Goal: Task Accomplishment & Management: Manage account settings

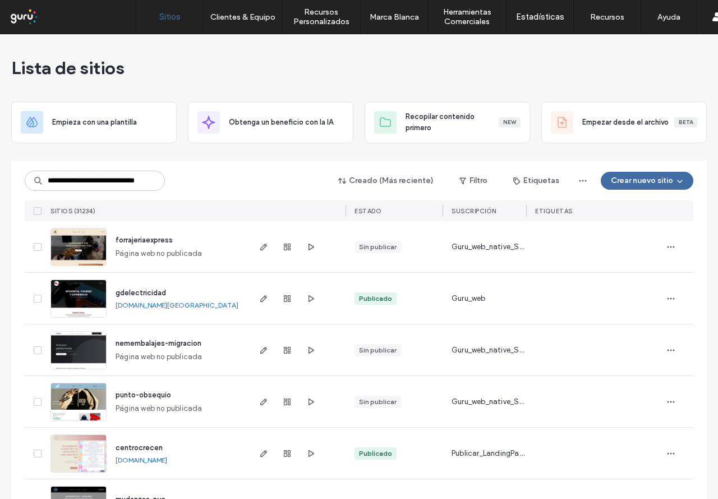
scroll to position [0, 21]
type input "**********"
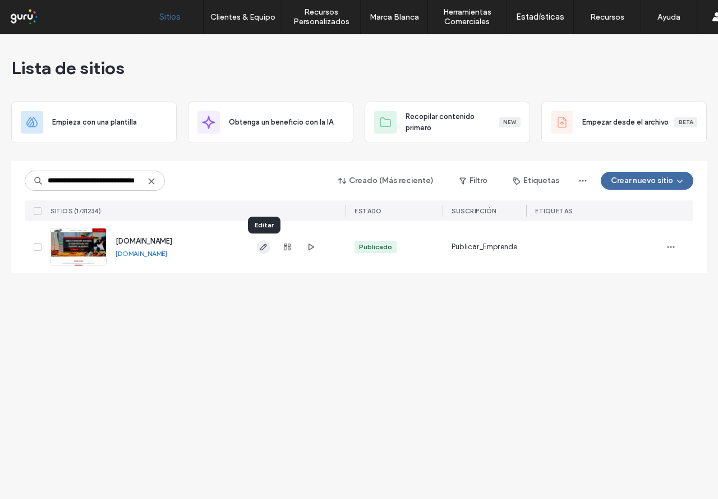
scroll to position [0, 0]
click at [283, 248] on icon "button" at bounding box center [287, 246] width 9 height 9
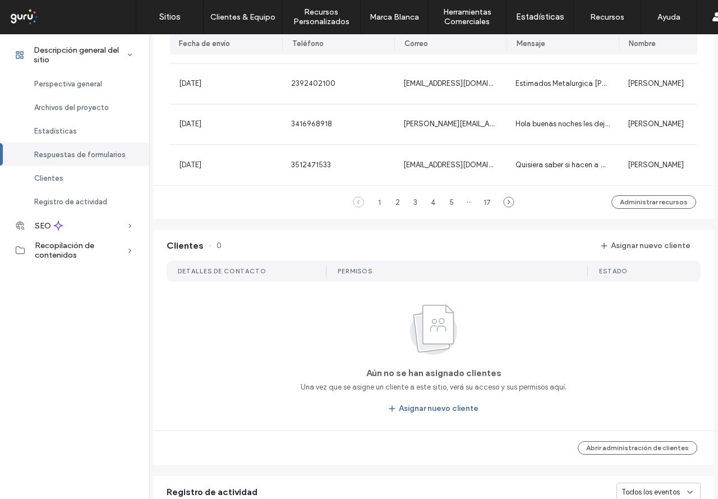
scroll to position [842, 0]
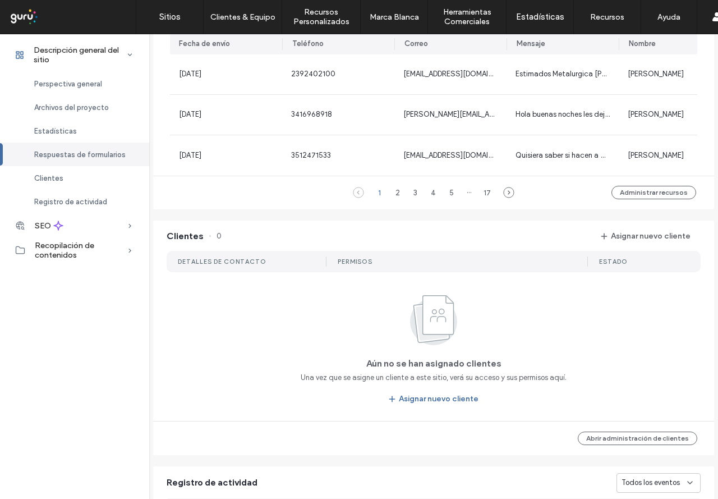
click at [409, 404] on button "Asignar nuevo cliente" at bounding box center [434, 399] width 110 height 18
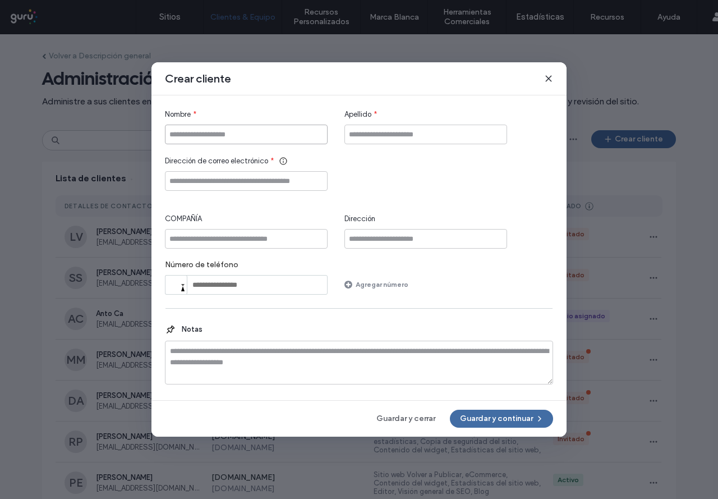
click at [181, 127] on input "Nombre" at bounding box center [246, 135] width 163 height 20
type input "**********"
type input "*"
type input "**********"
click at [242, 181] on input "Dirección de correo electrónico" at bounding box center [246, 181] width 163 height 20
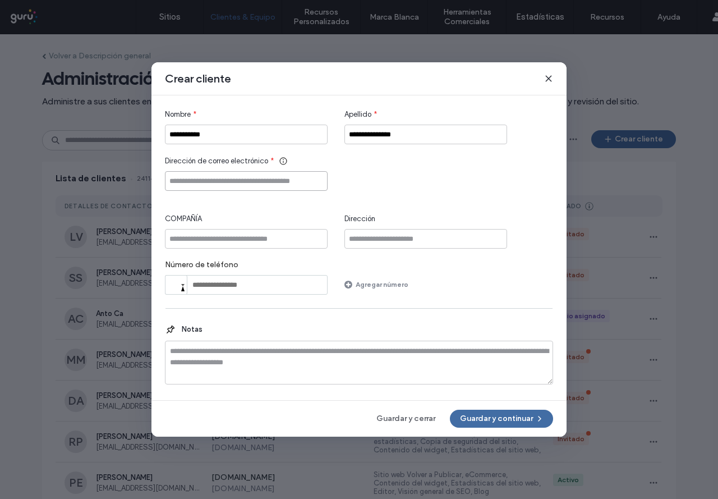
paste input "**********"
type input "**********"
click at [482, 418] on button "Guardar y continuar" at bounding box center [501, 419] width 103 height 18
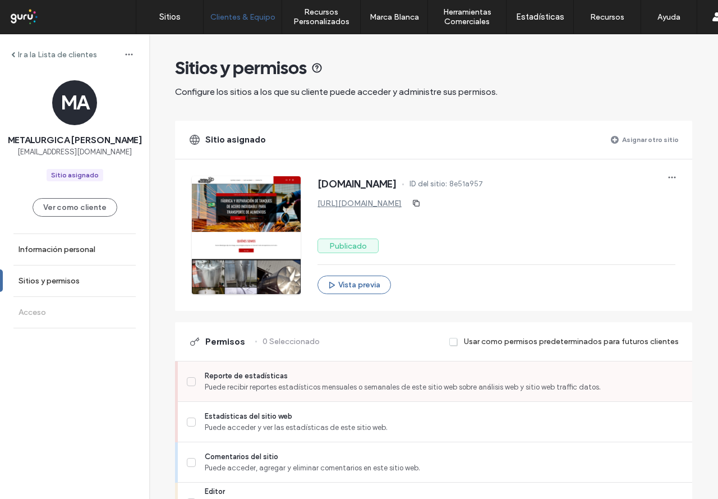
click at [189, 381] on icon at bounding box center [192, 381] width 6 height 4
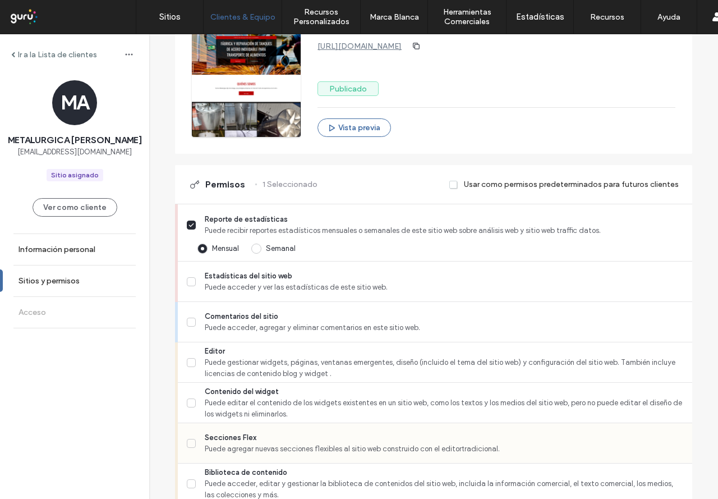
scroll to position [224, 0]
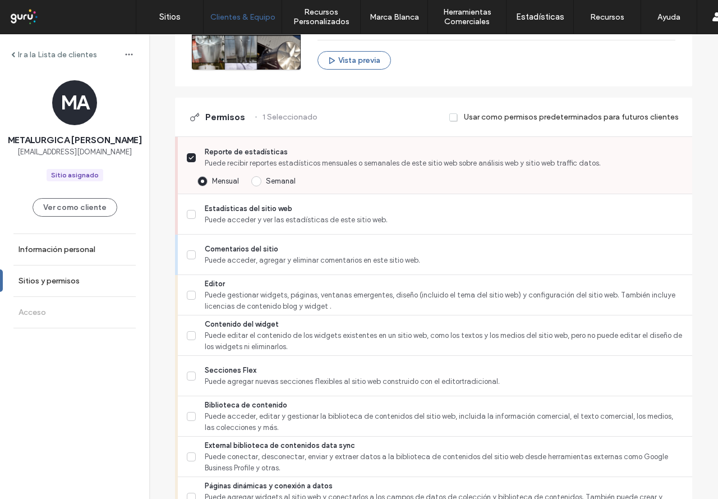
click at [189, 155] on icon at bounding box center [192, 157] width 6 height 4
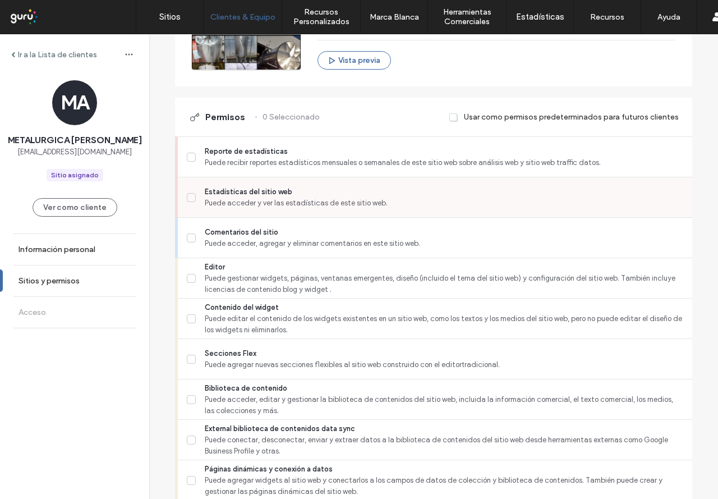
click at [189, 204] on label "Estadísticas del sitio web Puede acceder y ver las estadísticas de este sitio w…" at bounding box center [435, 197] width 497 height 22
click at [191, 278] on span at bounding box center [191, 278] width 9 height 9
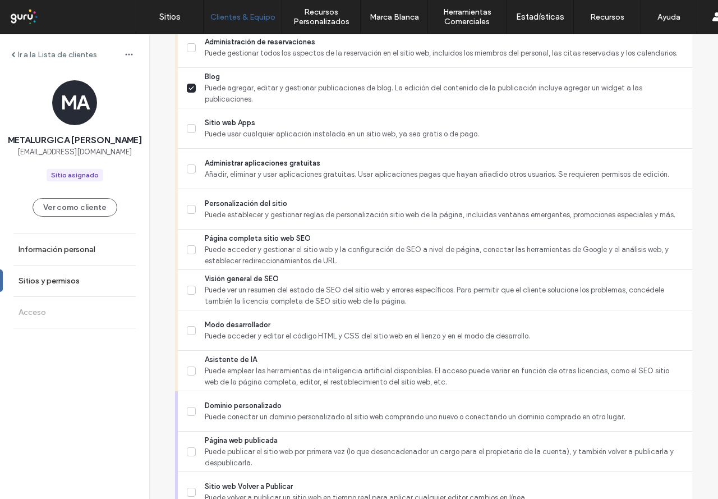
scroll to position [745, 0]
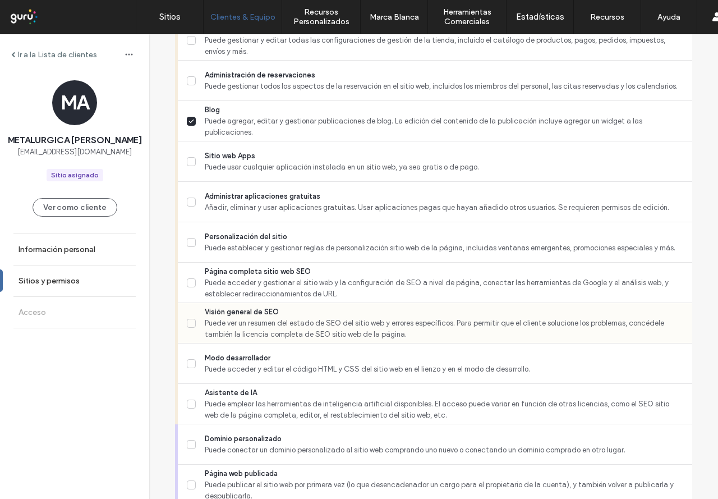
click at [189, 325] on icon at bounding box center [192, 323] width 6 height 4
click at [189, 242] on icon at bounding box center [192, 242] width 6 height 4
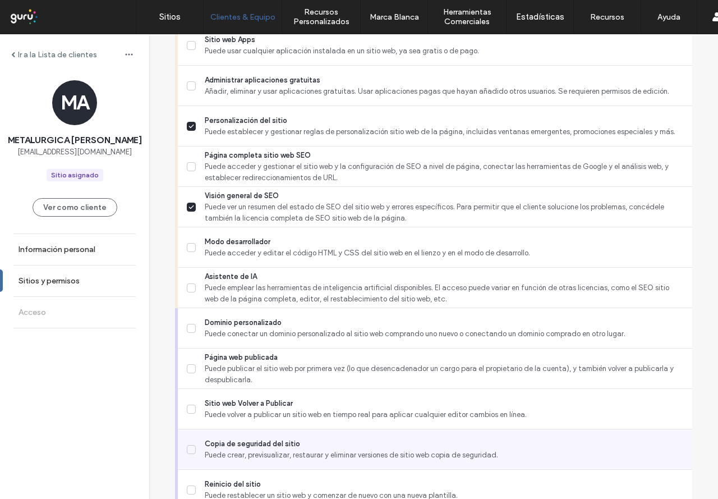
scroll to position [914, 0]
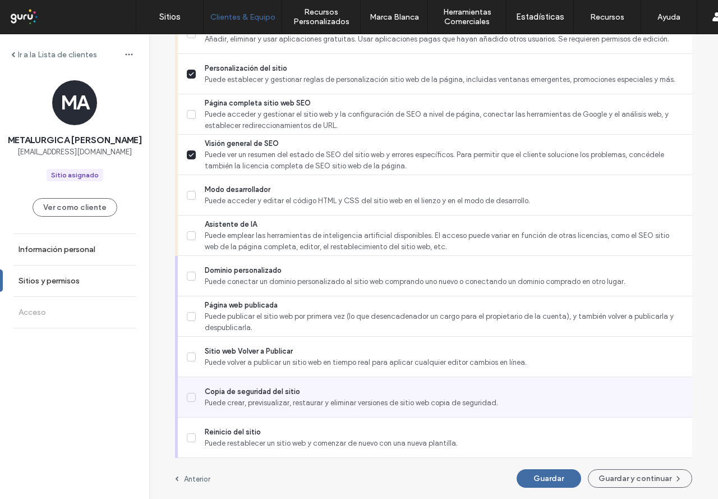
click at [189, 396] on icon at bounding box center [192, 397] width 6 height 4
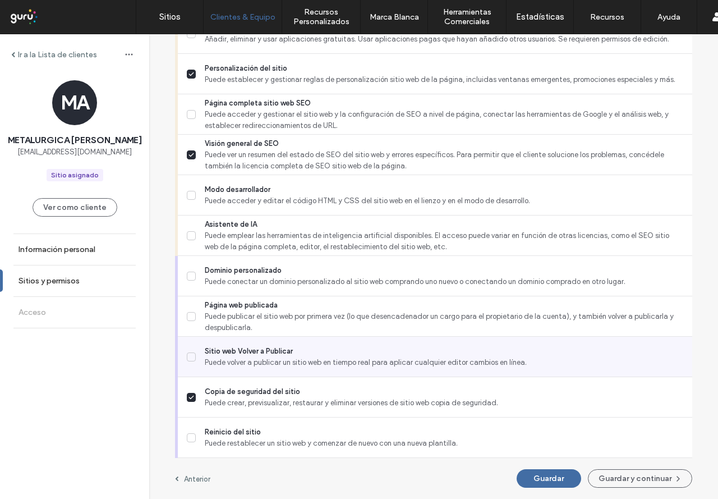
click at [189, 355] on icon at bounding box center [192, 357] width 6 height 4
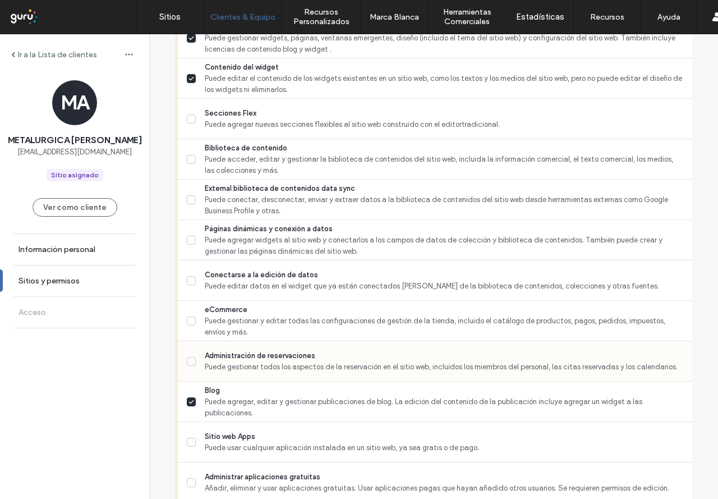
scroll to position [633, 0]
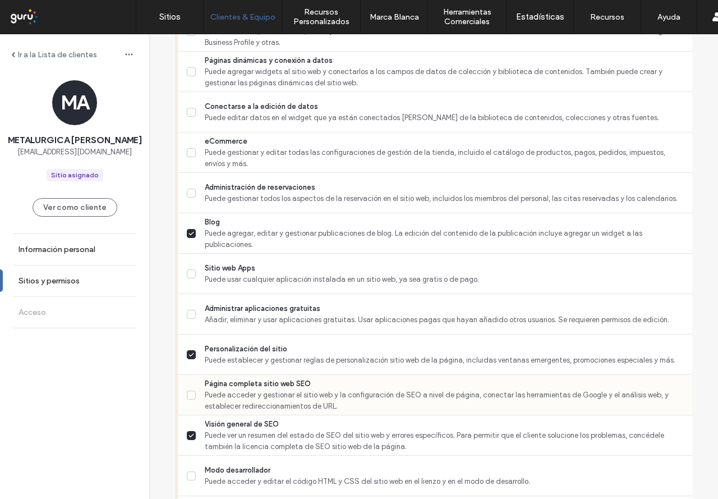
click at [189, 394] on icon at bounding box center [192, 395] width 6 height 4
click at [189, 396] on icon at bounding box center [191, 394] width 4 height 3
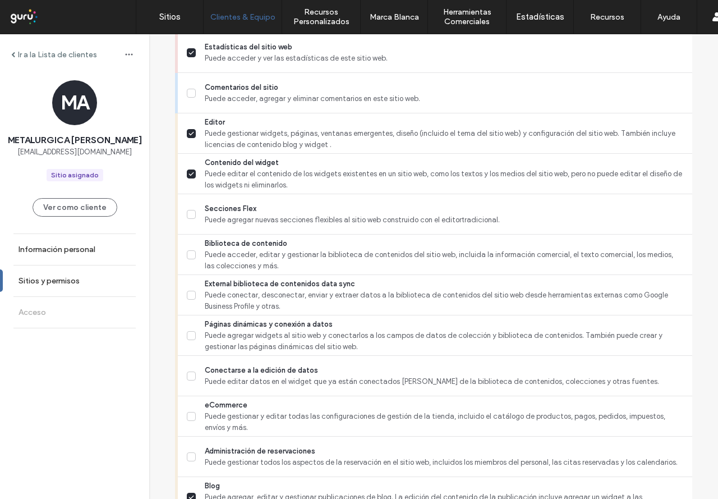
scroll to position [296, 0]
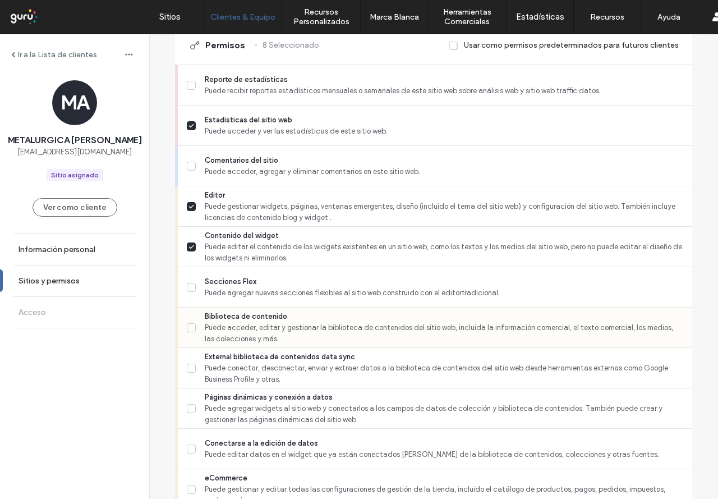
click at [187, 324] on span at bounding box center [191, 327] width 9 height 9
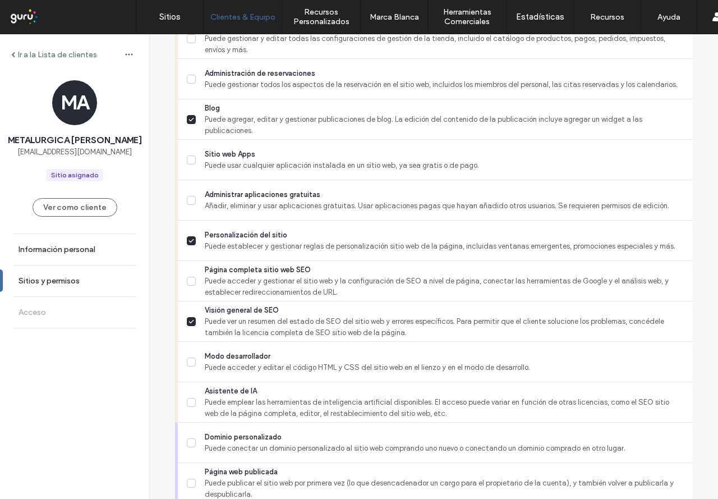
scroll to position [914, 0]
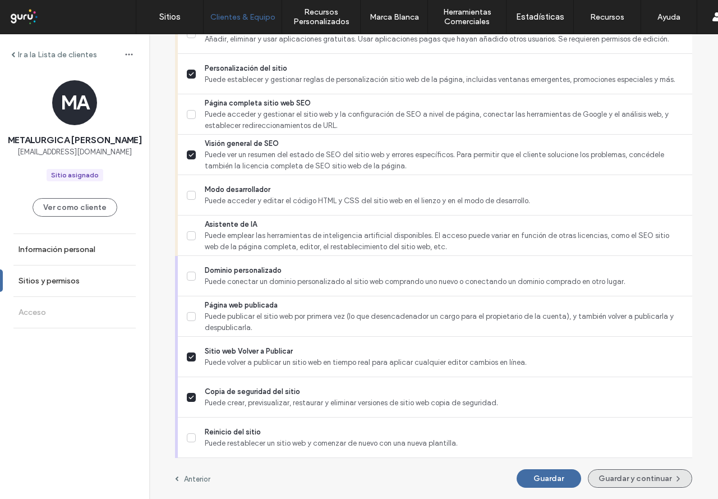
click at [631, 477] on button "Guardar y continuar" at bounding box center [640, 478] width 104 height 19
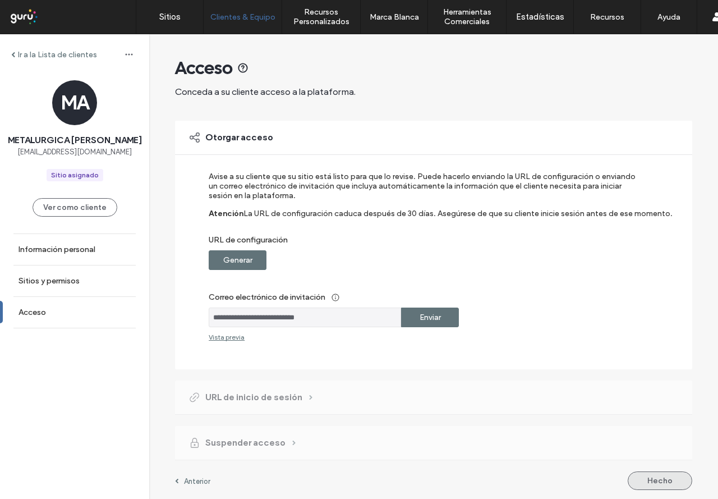
click at [631, 477] on button "Hecho" at bounding box center [660, 480] width 65 height 19
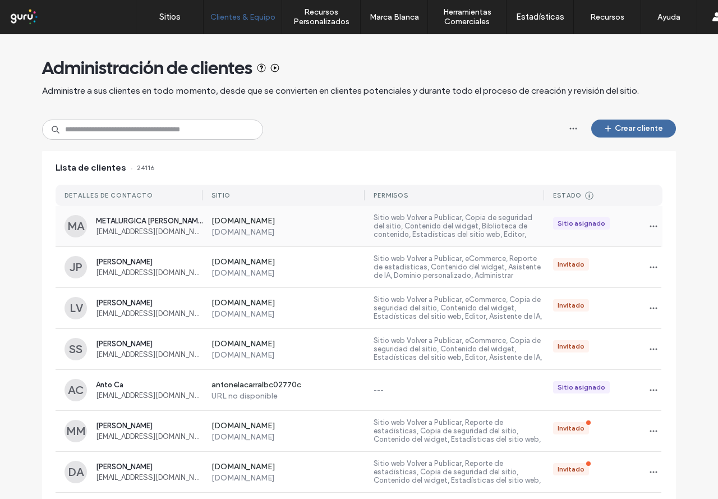
click at [291, 221] on label "[DOMAIN_NAME]" at bounding box center [289, 221] width 154 height 11
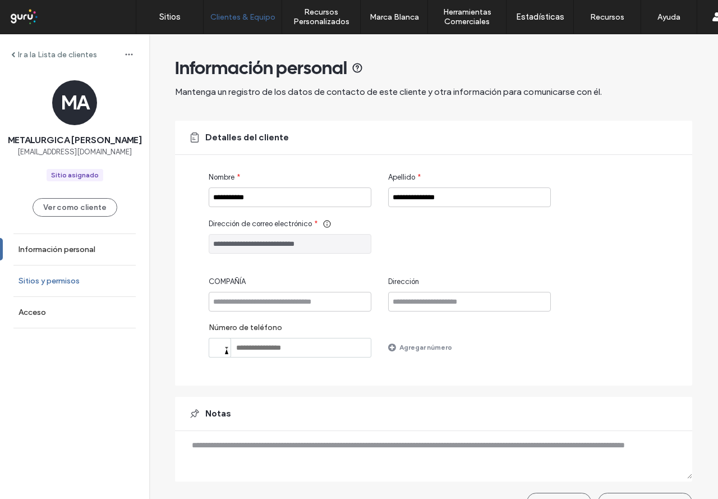
click at [27, 286] on label "Sitios y permisos" at bounding box center [49, 281] width 61 height 10
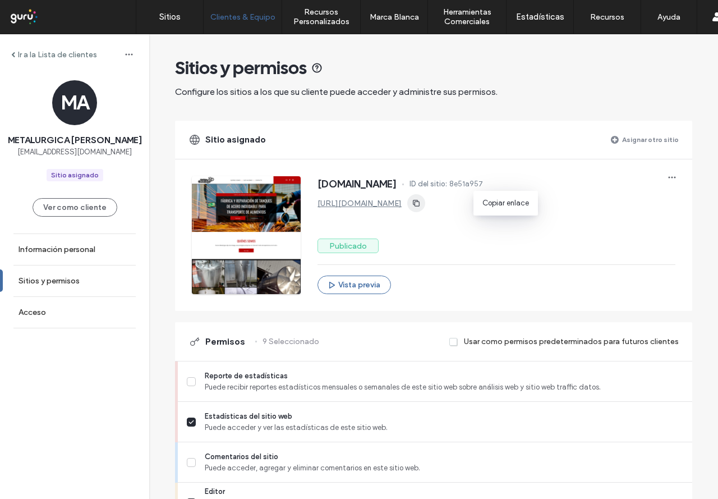
click at [421, 204] on icon "button" at bounding box center [416, 203] width 9 height 9
drag, startPoint x: 440, startPoint y: 205, endPoint x: 330, endPoint y: 207, distance: 110.0
click at [327, 207] on div "[URL][DOMAIN_NAME]" at bounding box center [363, 204] width 90 height 10
click at [420, 203] on use "button" at bounding box center [416, 203] width 7 height 7
click at [378, 203] on link "[URL][DOMAIN_NAME]" at bounding box center [360, 204] width 84 height 10
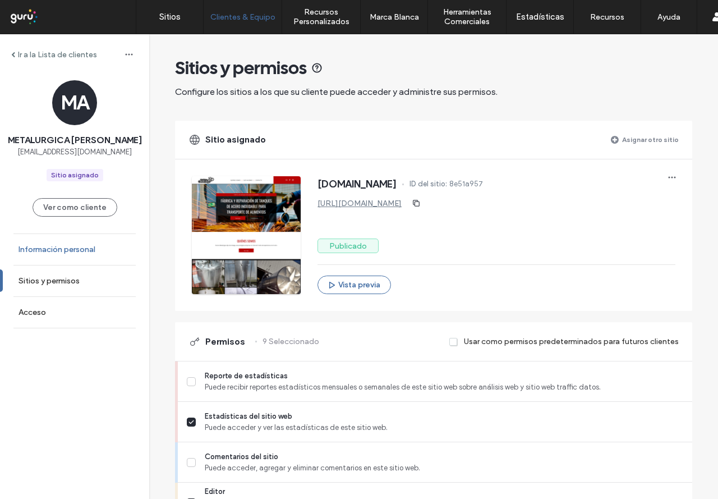
click at [43, 254] on label "Información personal" at bounding box center [57, 250] width 77 height 10
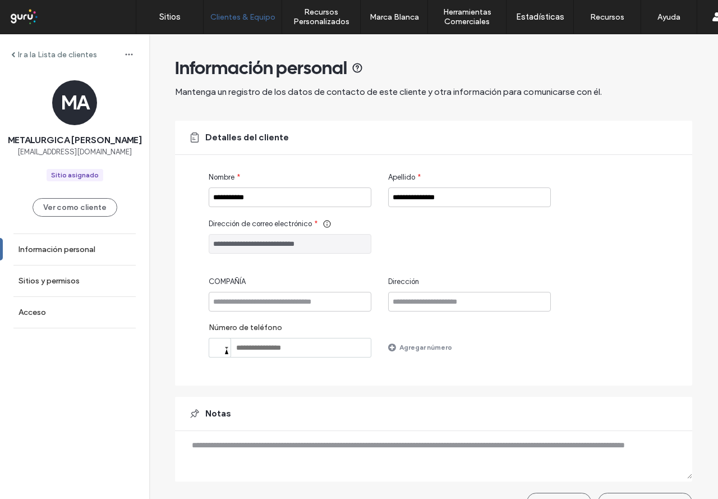
drag, startPoint x: 336, startPoint y: 242, endPoint x: 137, endPoint y: 242, distance: 199.2
click at [149, 242] on div "**********" at bounding box center [433, 278] width 569 height 488
click at [62, 296] on link "Sitios y permisos" at bounding box center [74, 280] width 149 height 31
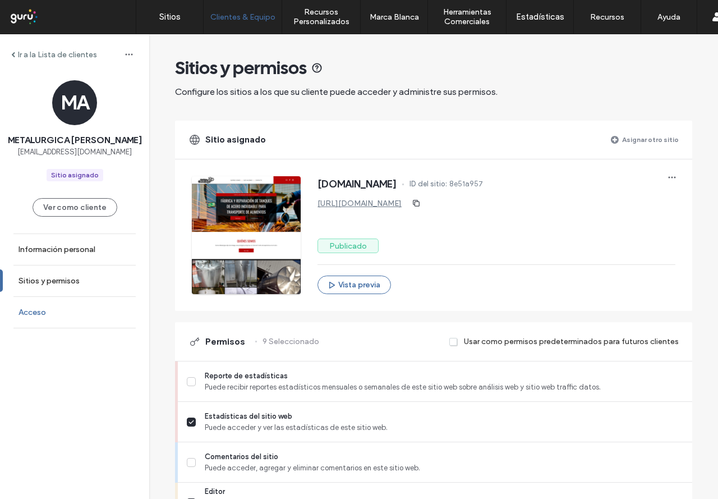
click at [37, 317] on label "Acceso" at bounding box center [32, 313] width 27 height 10
